Goal: Task Accomplishment & Management: Manage account settings

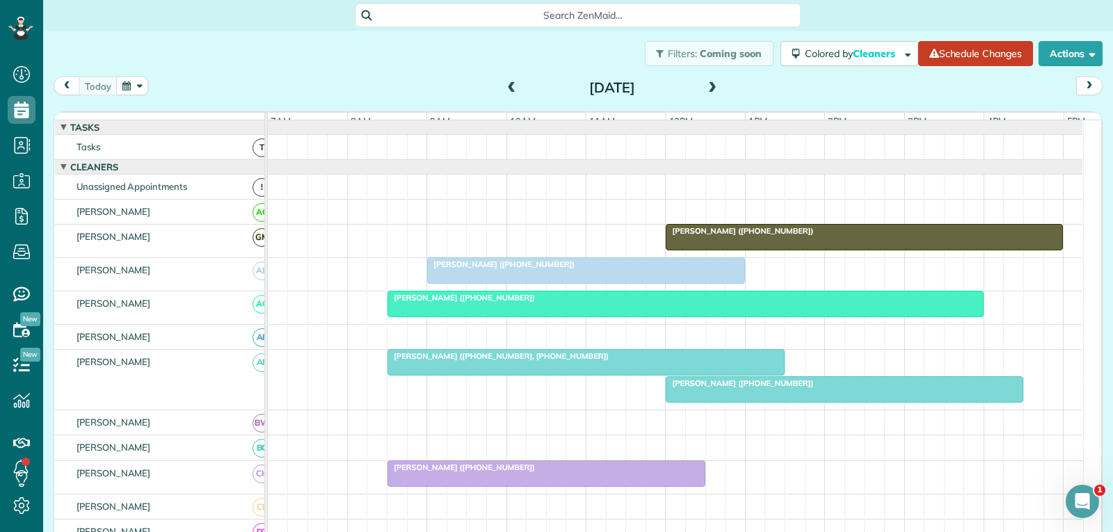
scroll to position [417, 0]
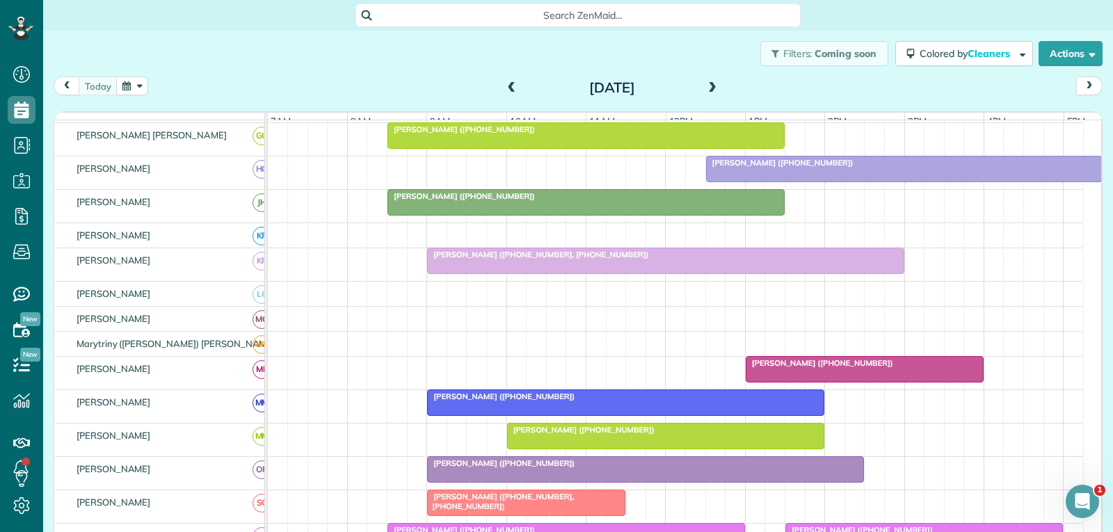
scroll to position [487, 0]
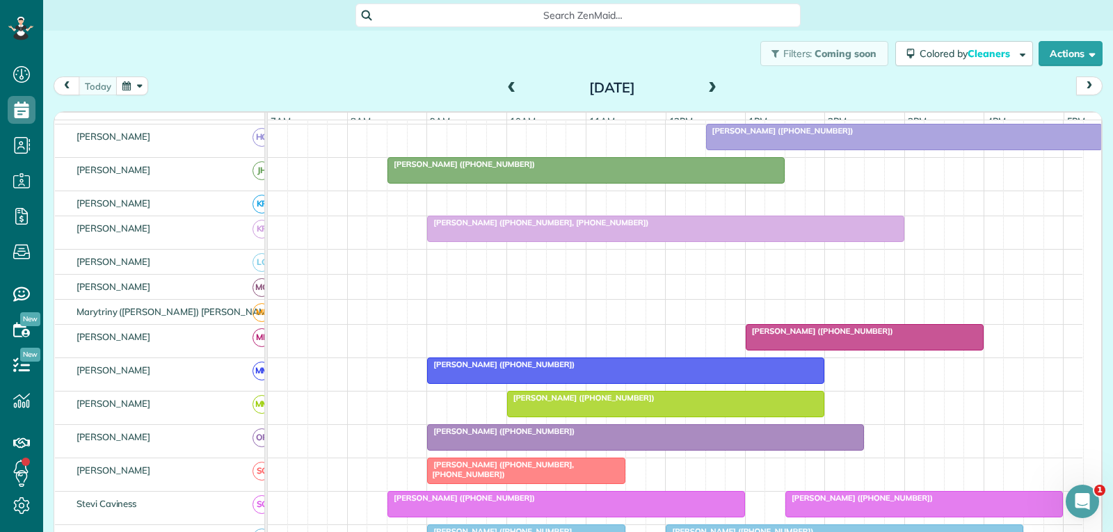
click at [798, 350] on div at bounding box center [864, 337] width 237 height 25
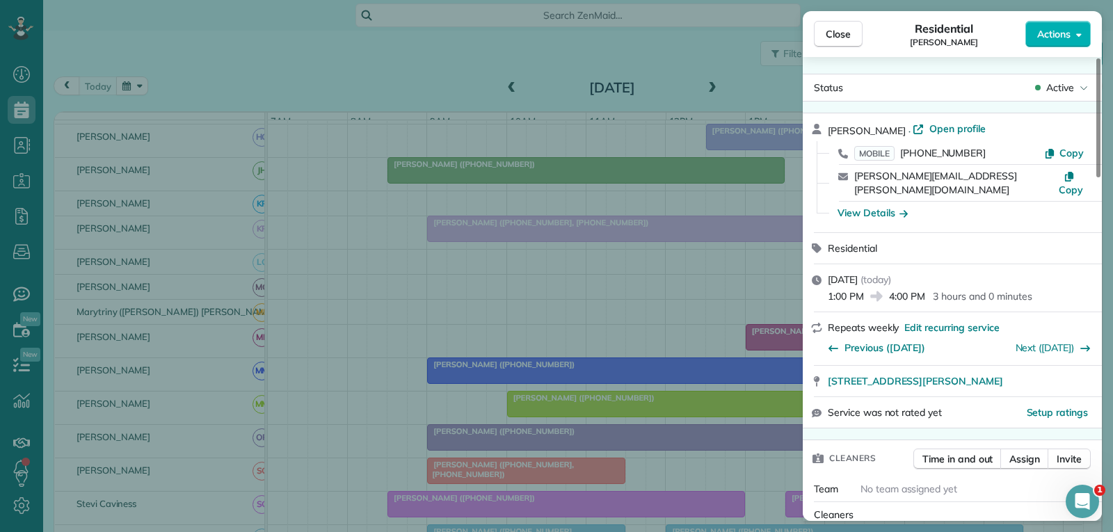
drag, startPoint x: 849, startPoint y: 35, endPoint x: 849, endPoint y: 75, distance: 39.6
click at [849, 35] on span "Close" at bounding box center [838, 34] width 25 height 14
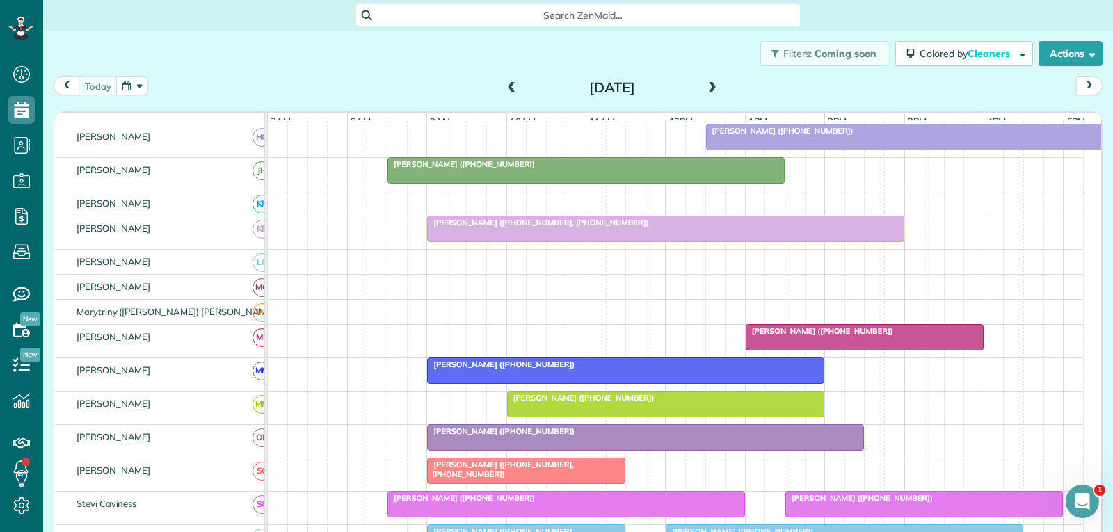
click at [786, 148] on div at bounding box center [905, 137] width 396 height 25
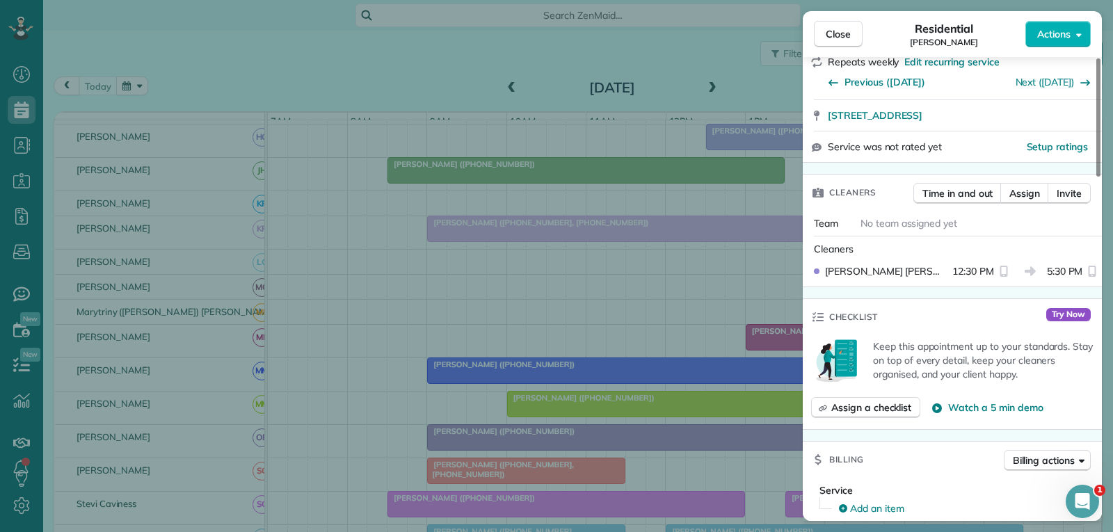
scroll to position [278, 0]
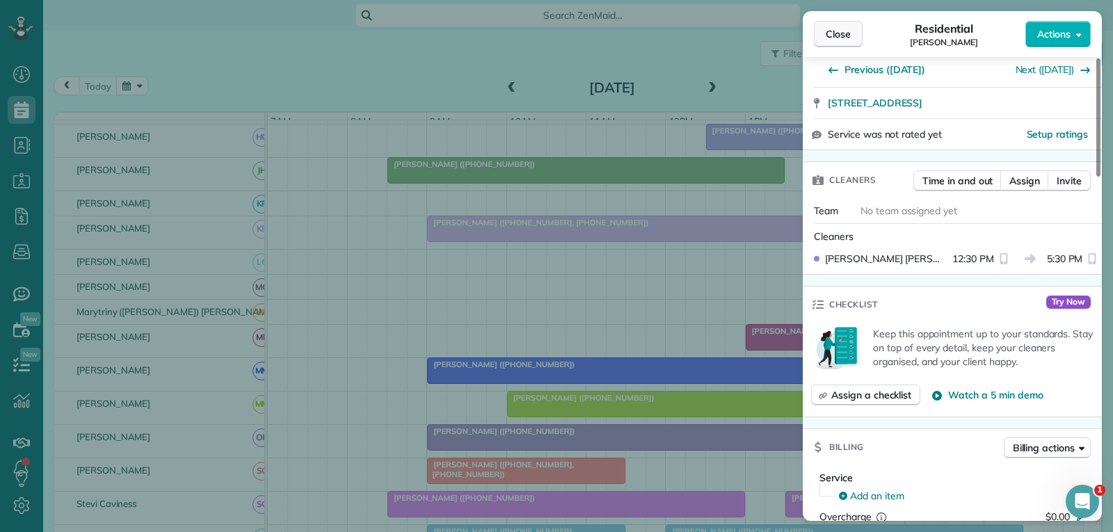
click at [837, 36] on span "Close" at bounding box center [838, 34] width 25 height 14
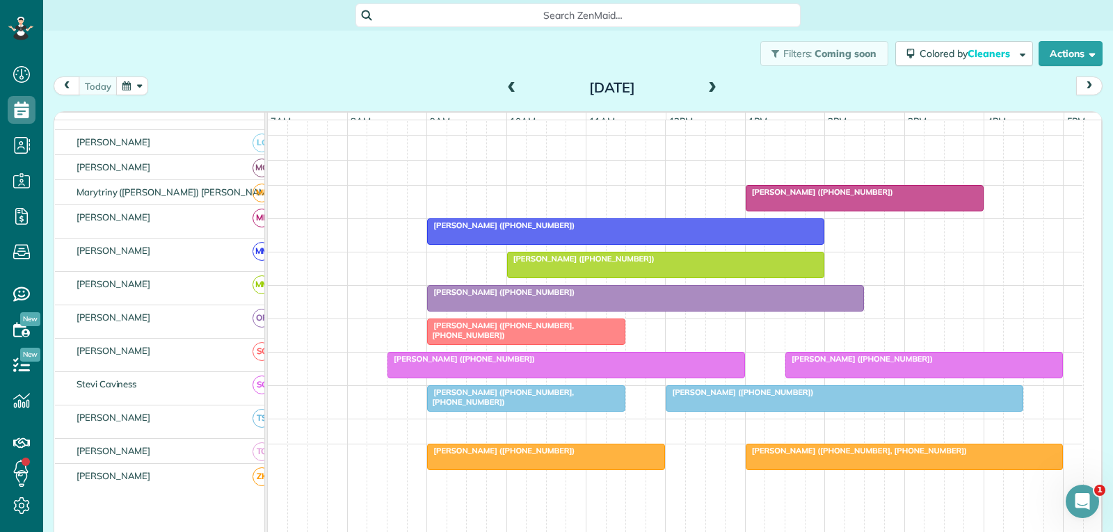
scroll to position [626, 0]
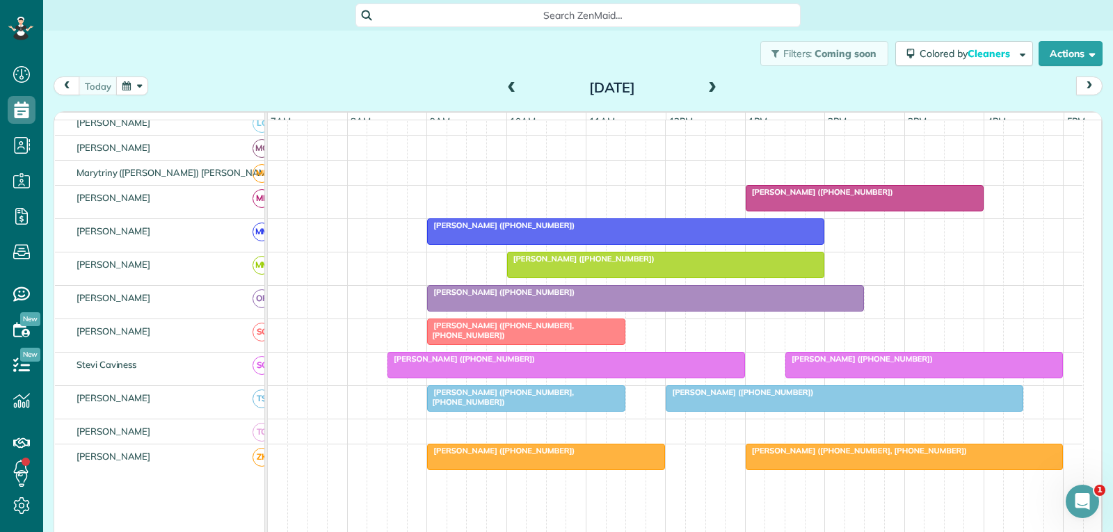
click at [611, 342] on div at bounding box center [526, 331] width 197 height 25
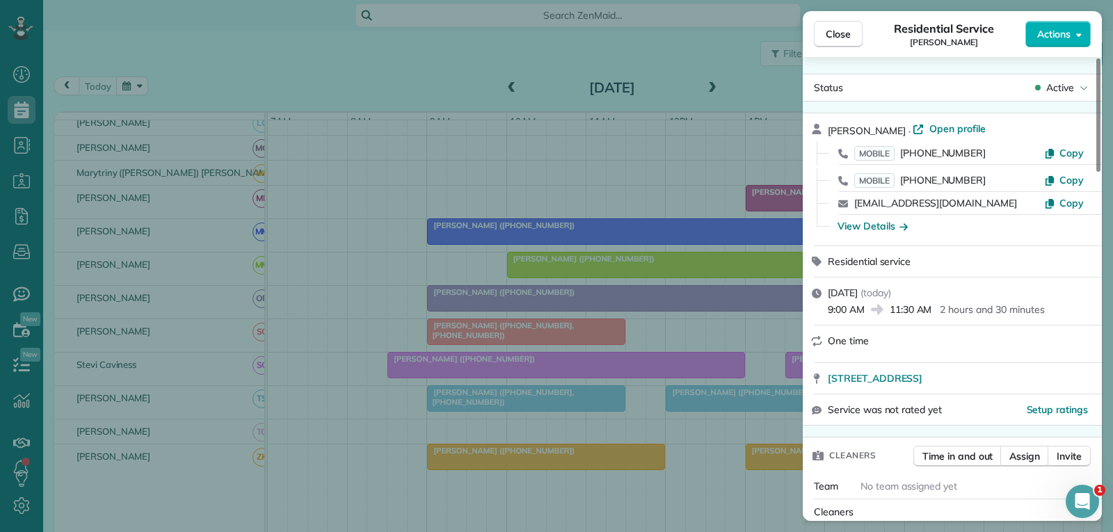
scroll to position [139, 0]
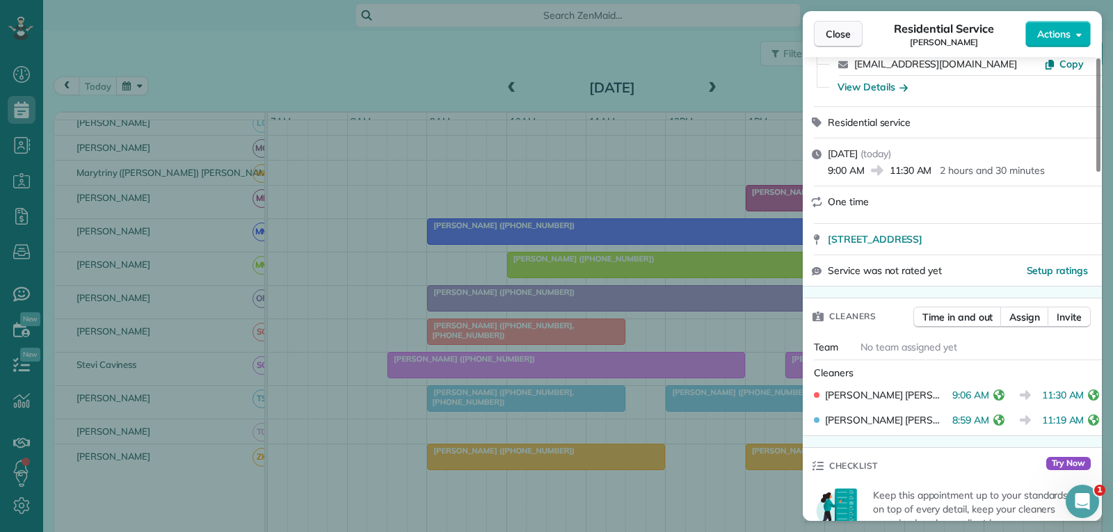
click at [848, 27] on span "Close" at bounding box center [838, 34] width 25 height 14
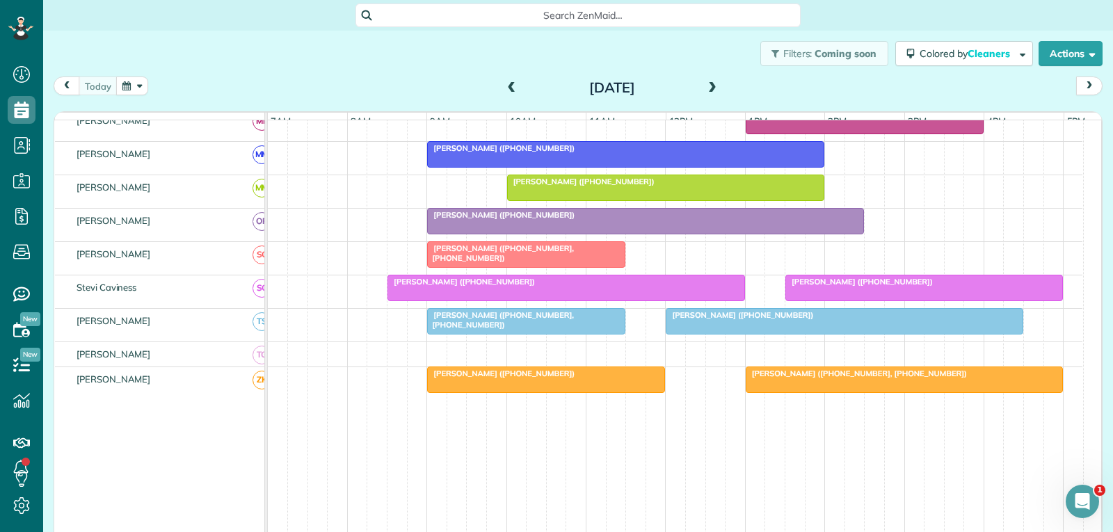
scroll to position [634, 0]
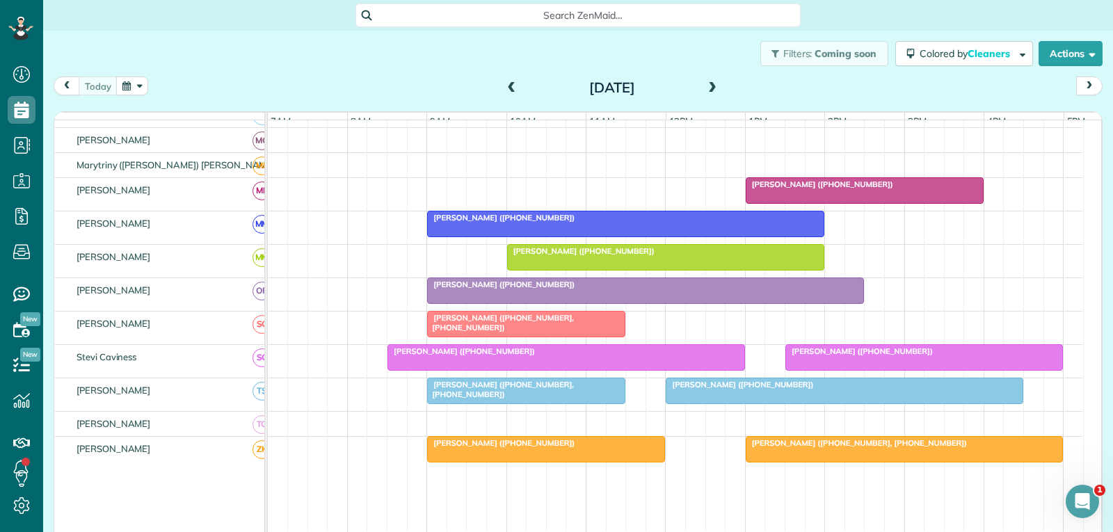
click at [710, 403] on div at bounding box center [844, 390] width 356 height 25
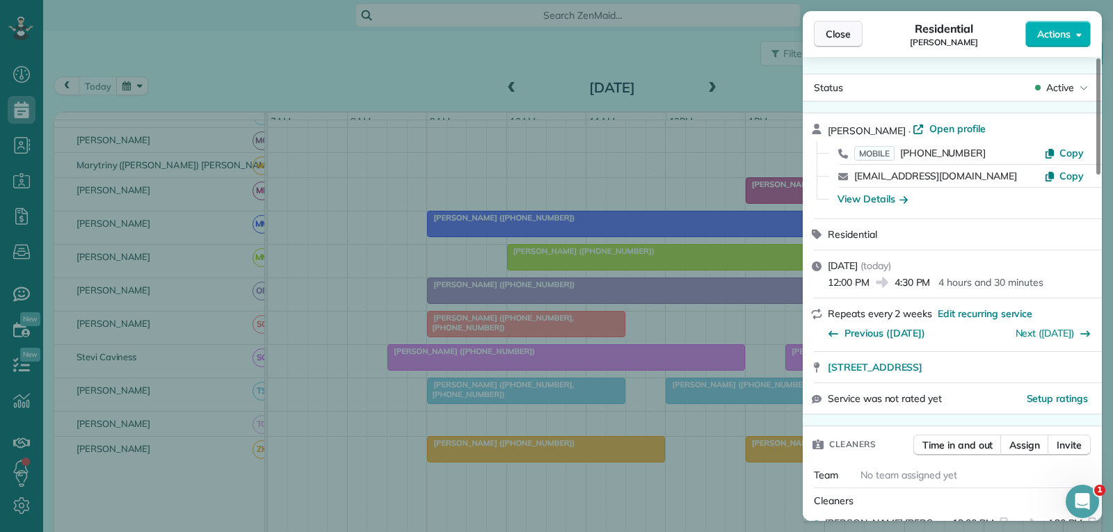
click at [851, 33] on button "Close" at bounding box center [838, 34] width 49 height 26
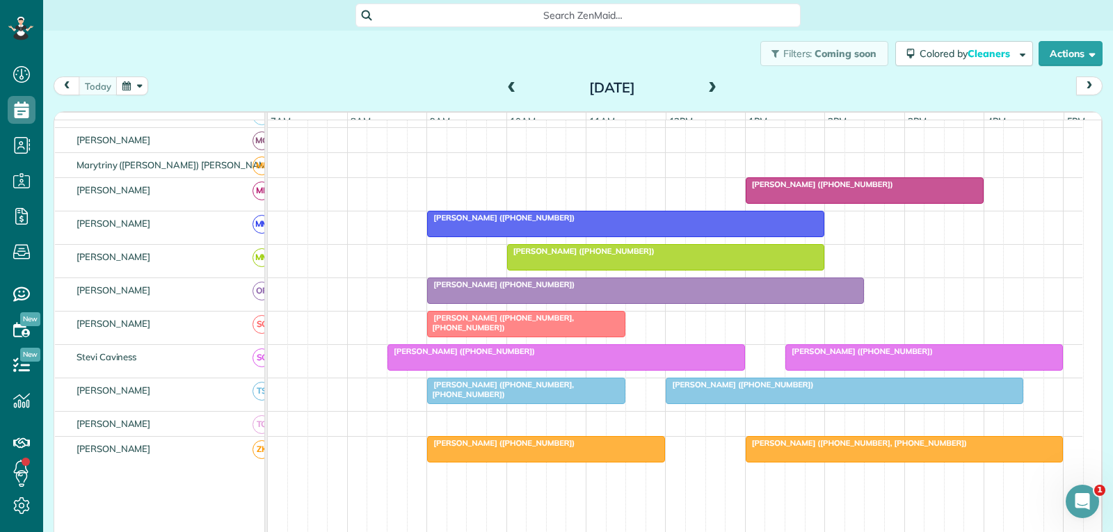
scroll to position [564, 0]
